Goal: Use online tool/utility

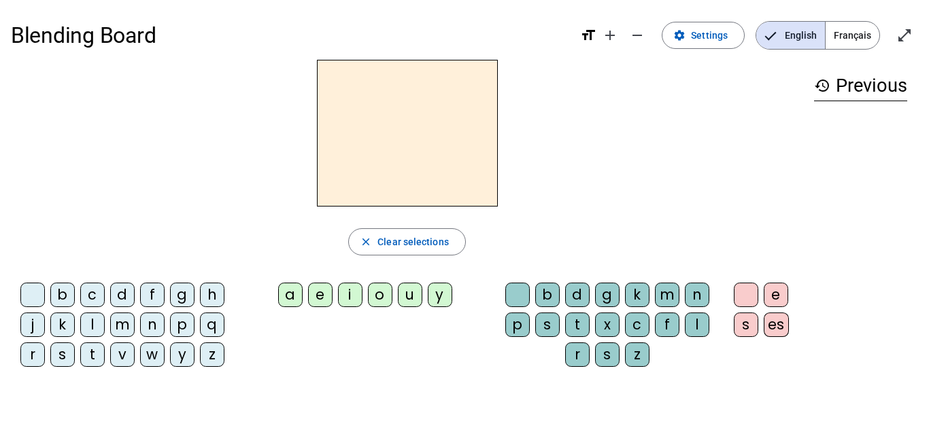
click at [88, 325] on div "l" at bounding box center [92, 325] width 24 height 24
click at [319, 290] on div "e" at bounding box center [320, 295] width 24 height 24
click at [409, 294] on div "u" at bounding box center [410, 295] width 24 height 24
click at [83, 362] on div "t" at bounding box center [92, 355] width 24 height 24
click at [123, 299] on div "d" at bounding box center [122, 295] width 24 height 24
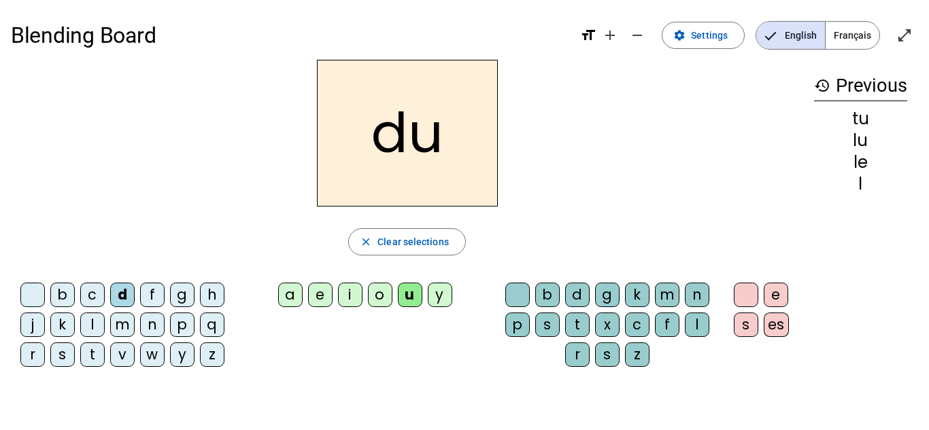
click at [327, 289] on div "e" at bounding box center [320, 295] width 24 height 24
click at [84, 358] on div "t" at bounding box center [92, 355] width 24 height 24
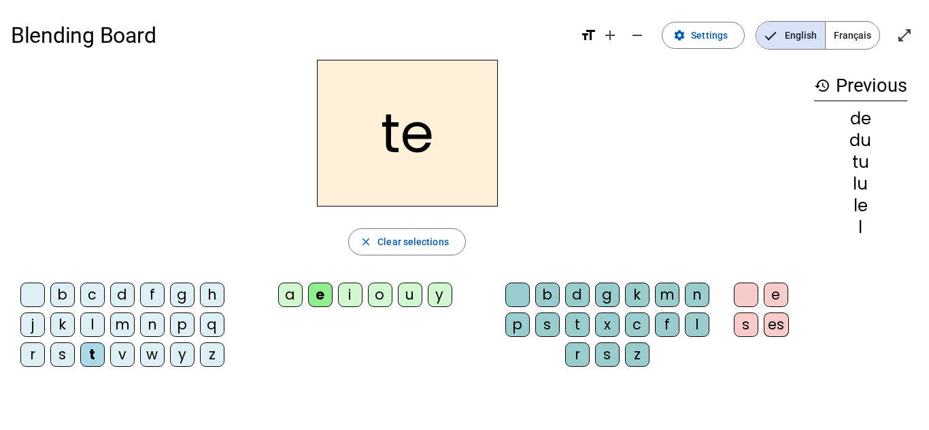
click at [292, 291] on div "a" at bounding box center [290, 295] width 24 height 24
